Goal: Use online tool/utility: Utilize a website feature to perform a specific function

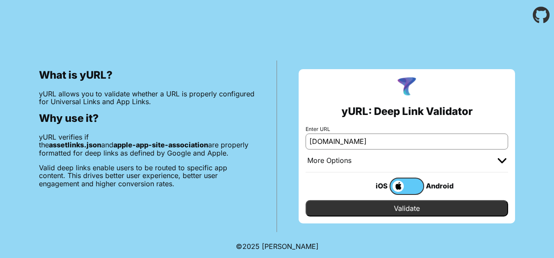
type input "[DOMAIN_NAME]"
click at [375, 211] on input "Validate" at bounding box center [407, 208] width 203 height 16
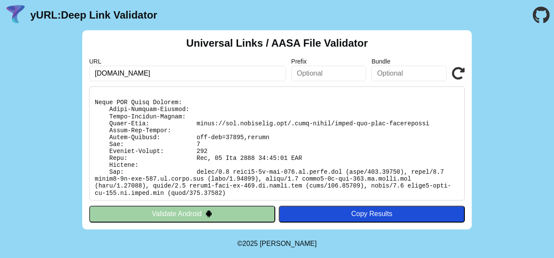
scroll to position [245, 0]
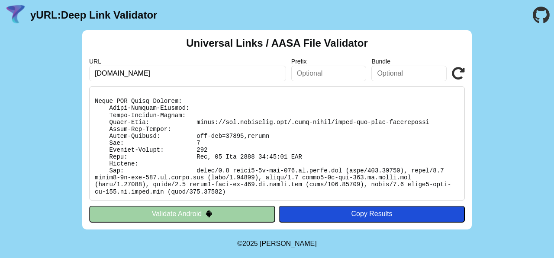
click at [245, 208] on button "Validate Android" at bounding box center [182, 214] width 186 height 16
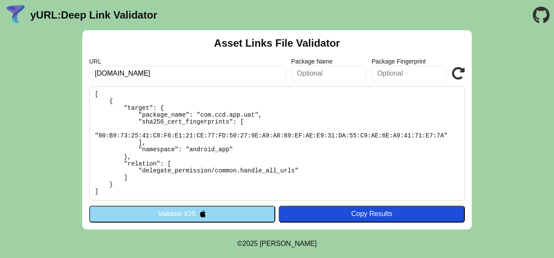
scroll to position [57, 0]
click at [230, 213] on button "Validate iOS" at bounding box center [182, 214] width 186 height 16
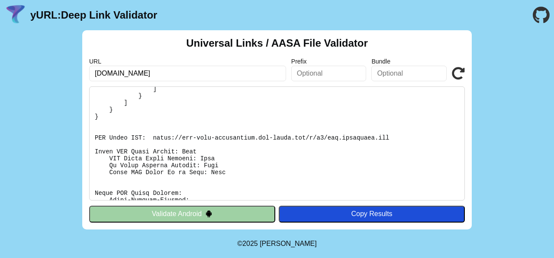
scroll to position [151, 0]
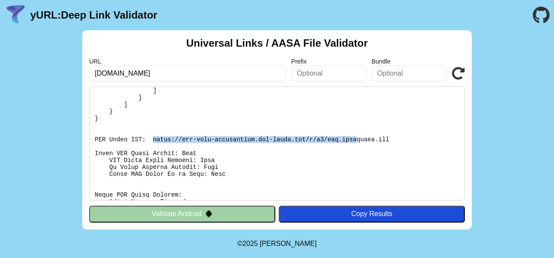
drag, startPoint x: 152, startPoint y: 139, endPoint x: 358, endPoint y: 142, distance: 206.0
click at [358, 142] on pre at bounding box center [277, 144] width 376 height 114
click at [392, 139] on pre at bounding box center [277, 144] width 376 height 114
copy pre "https://app-site-association.cdn-apple.com/a/v1/app.coffeeday.com"
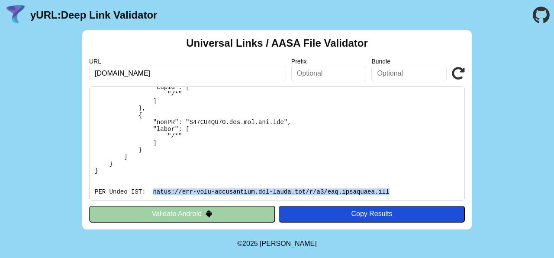
scroll to position [0, 0]
